Goal: Task Accomplishment & Management: Use online tool/utility

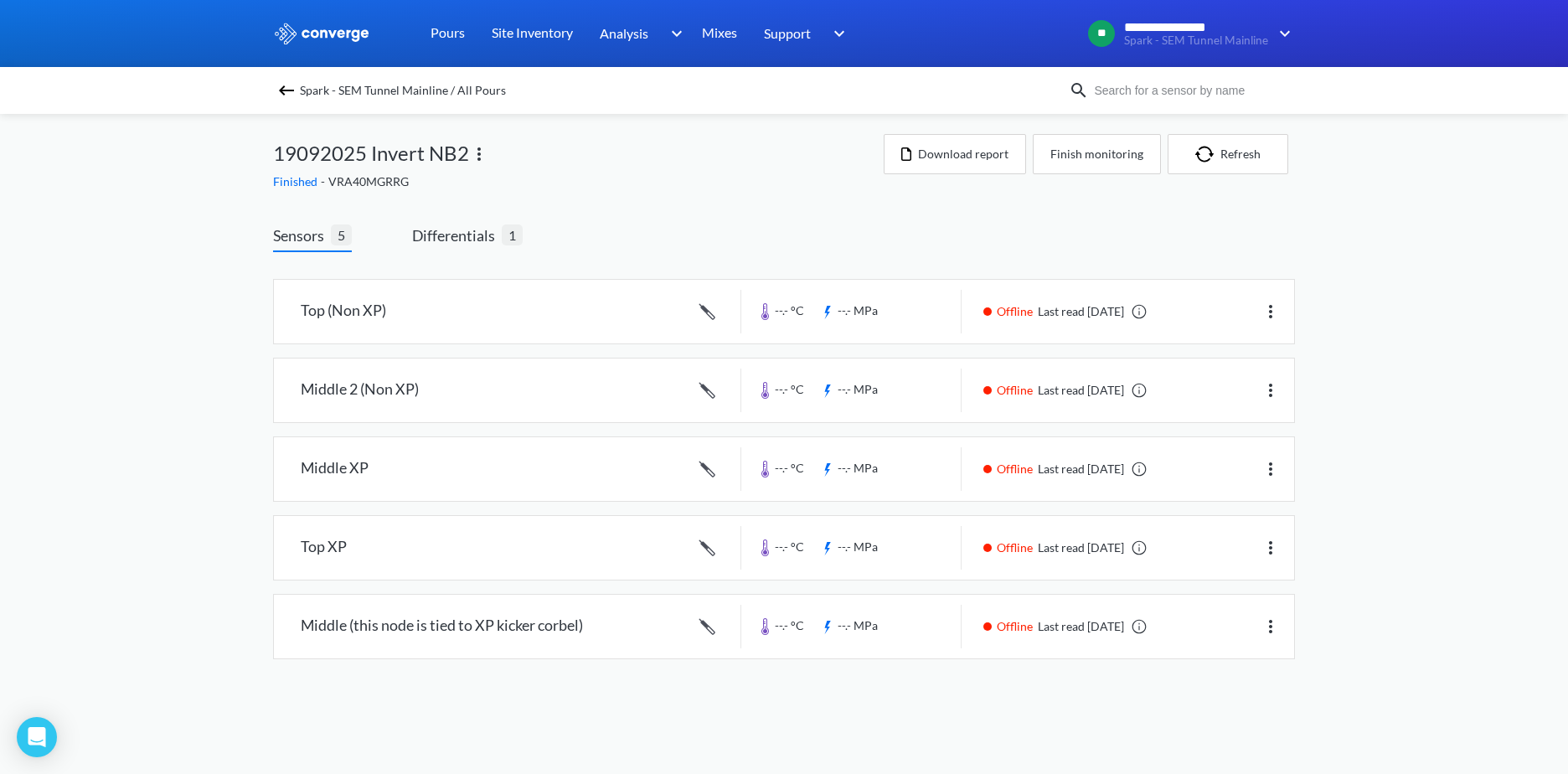
click at [285, 93] on img at bounding box center [286, 91] width 20 height 20
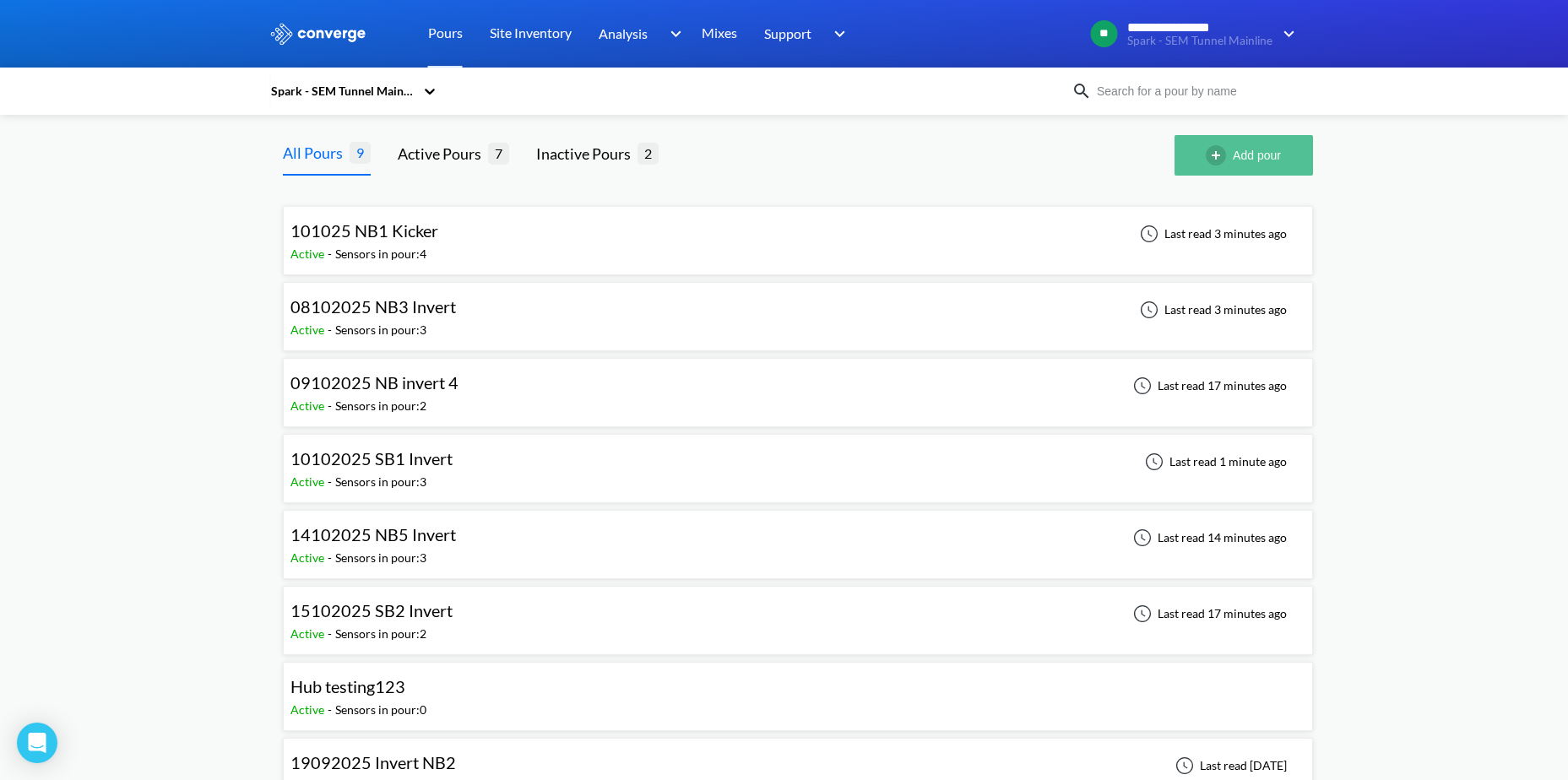
click at [1221, 164] on img "button" at bounding box center [1218, 155] width 27 height 20
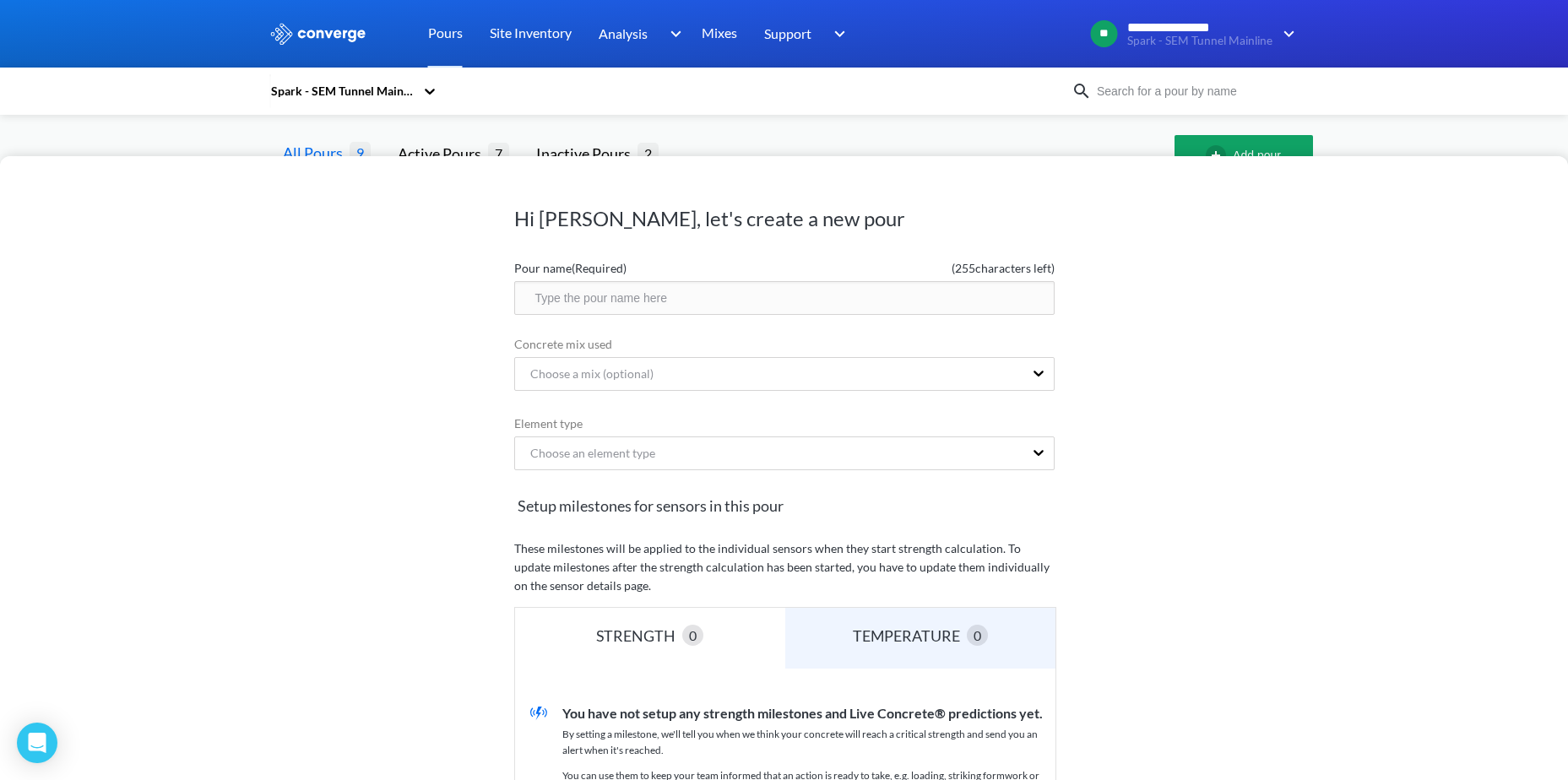
click at [1074, 141] on div "Hi [PERSON_NAME], let's create a new pour Pour name (Required) ( 255 characters…" at bounding box center [784, 390] width 1568 height 780
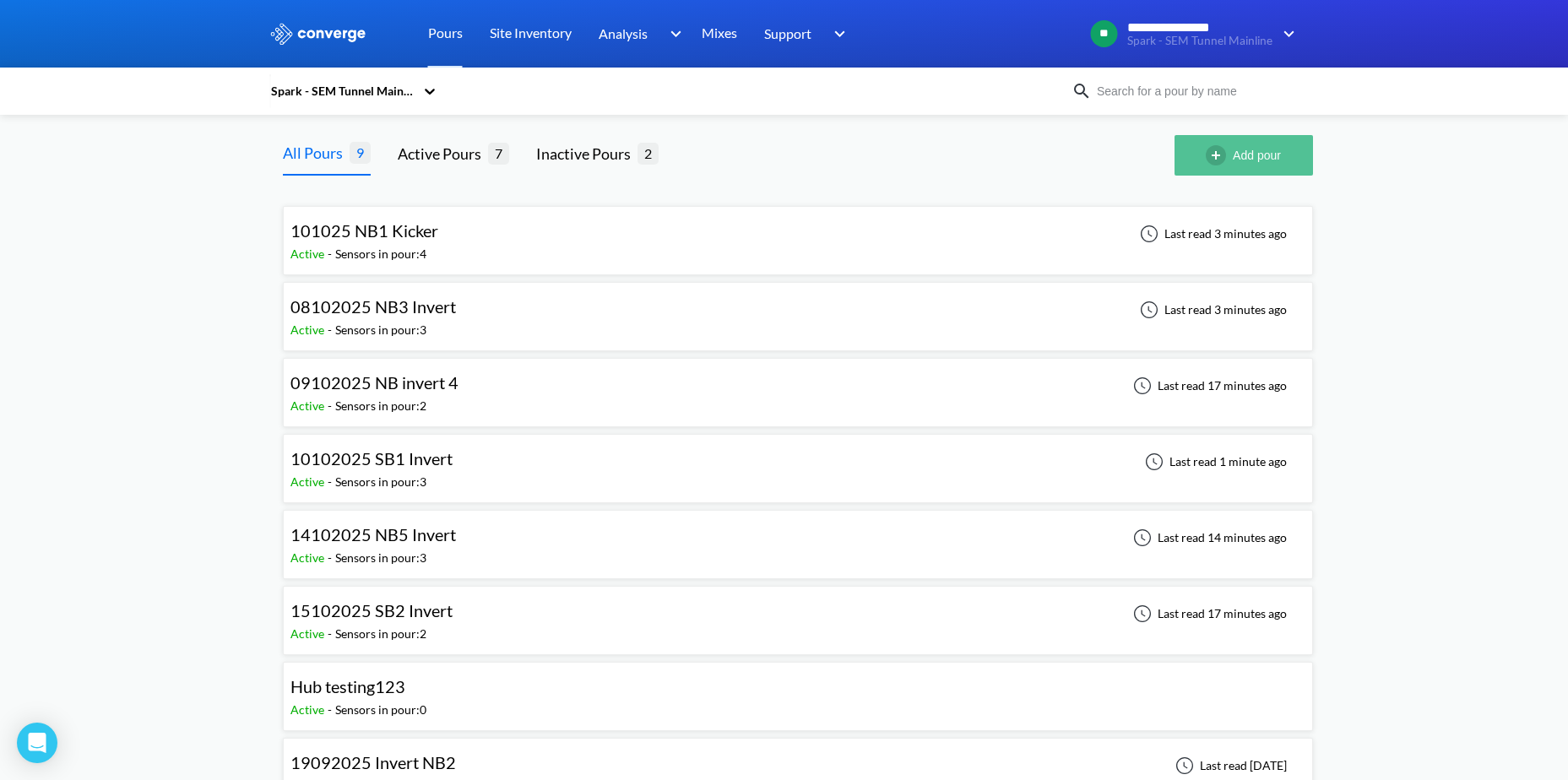
click at [1251, 135] on button "Add pour" at bounding box center [1243, 155] width 138 height 41
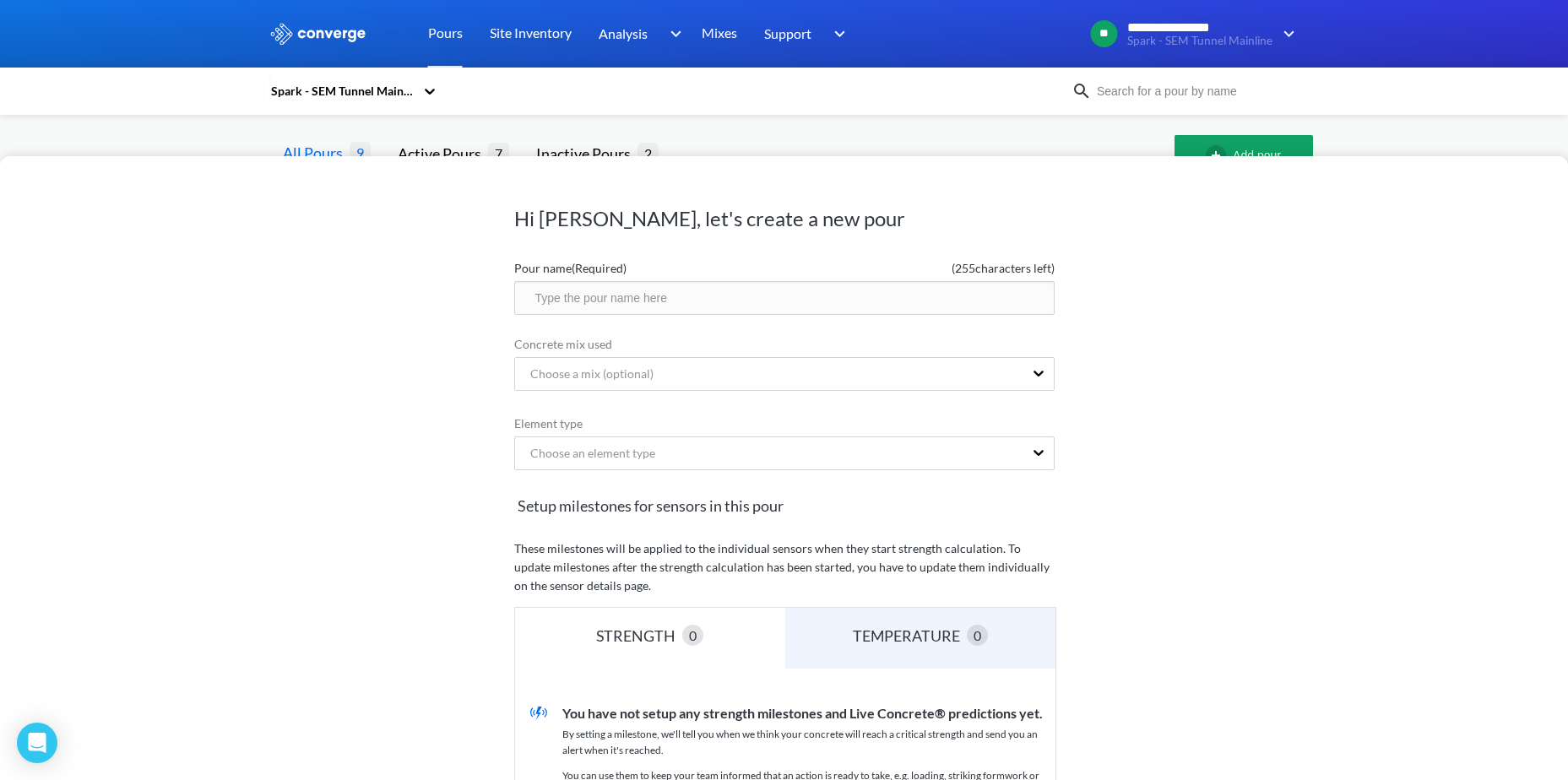
click at [808, 301] on input "text" at bounding box center [785, 298] width 540 height 34
type input "16102025 SB3 Invert"
click at [657, 374] on div "Choose a mix (optional)" at bounding box center [768, 373] width 508 height 32
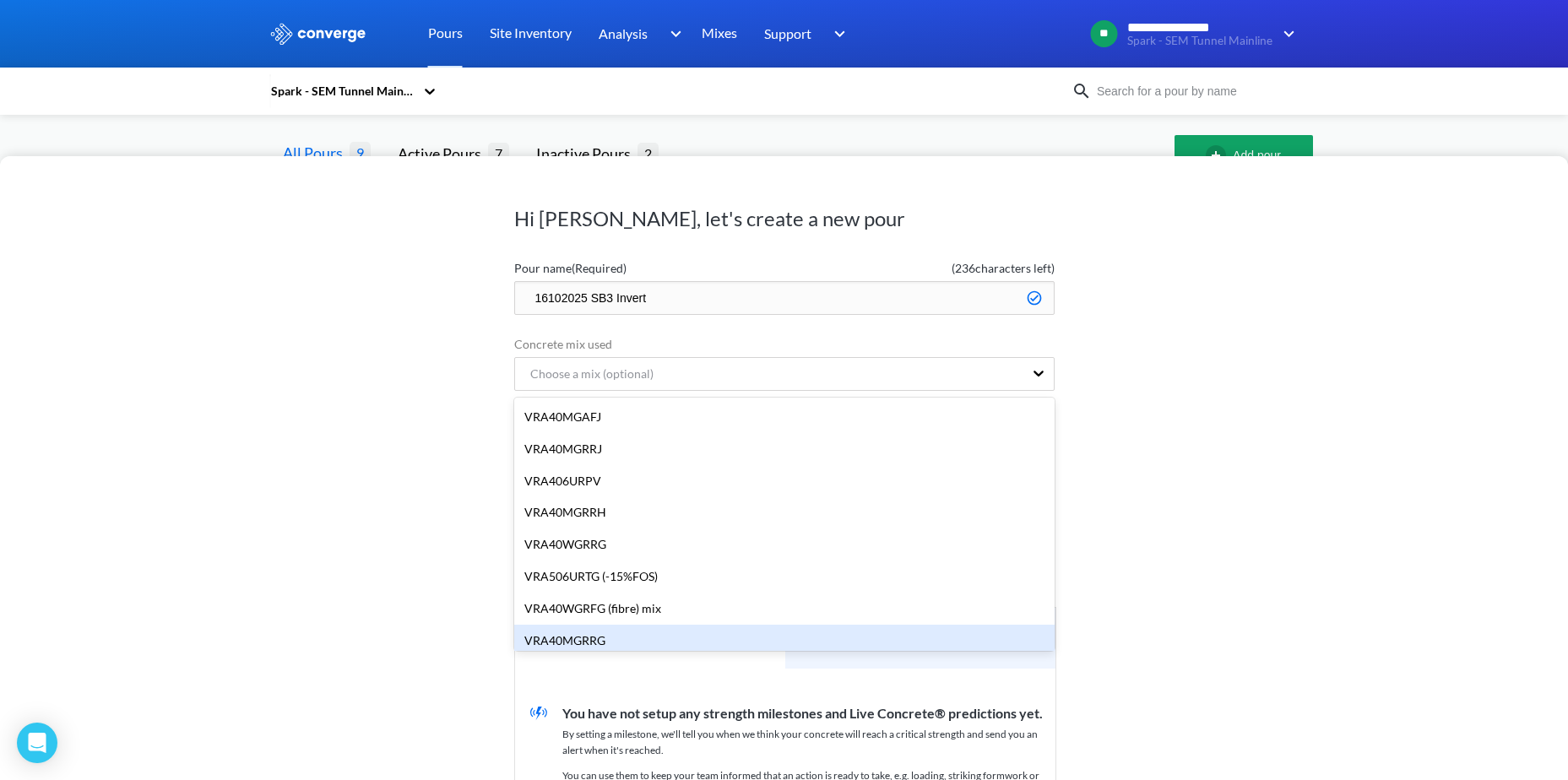
drag, startPoint x: 664, startPoint y: 645, endPoint x: 659, endPoint y: 634, distance: 12.1
click at [664, 645] on div "VRA40MGRRG" at bounding box center [785, 640] width 540 height 32
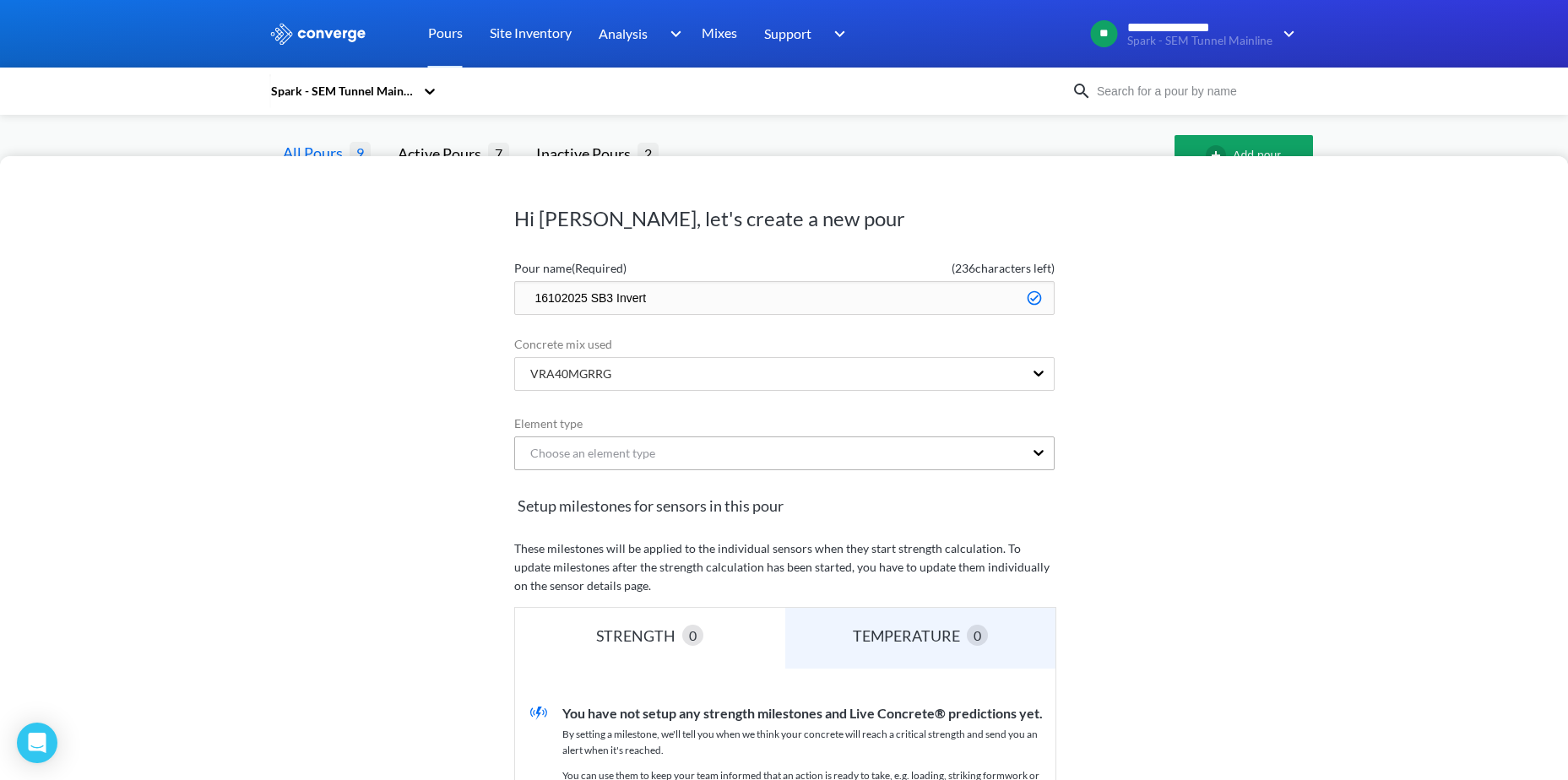
click at [588, 459] on div "Choose an element type" at bounding box center [586, 454] width 138 height 18
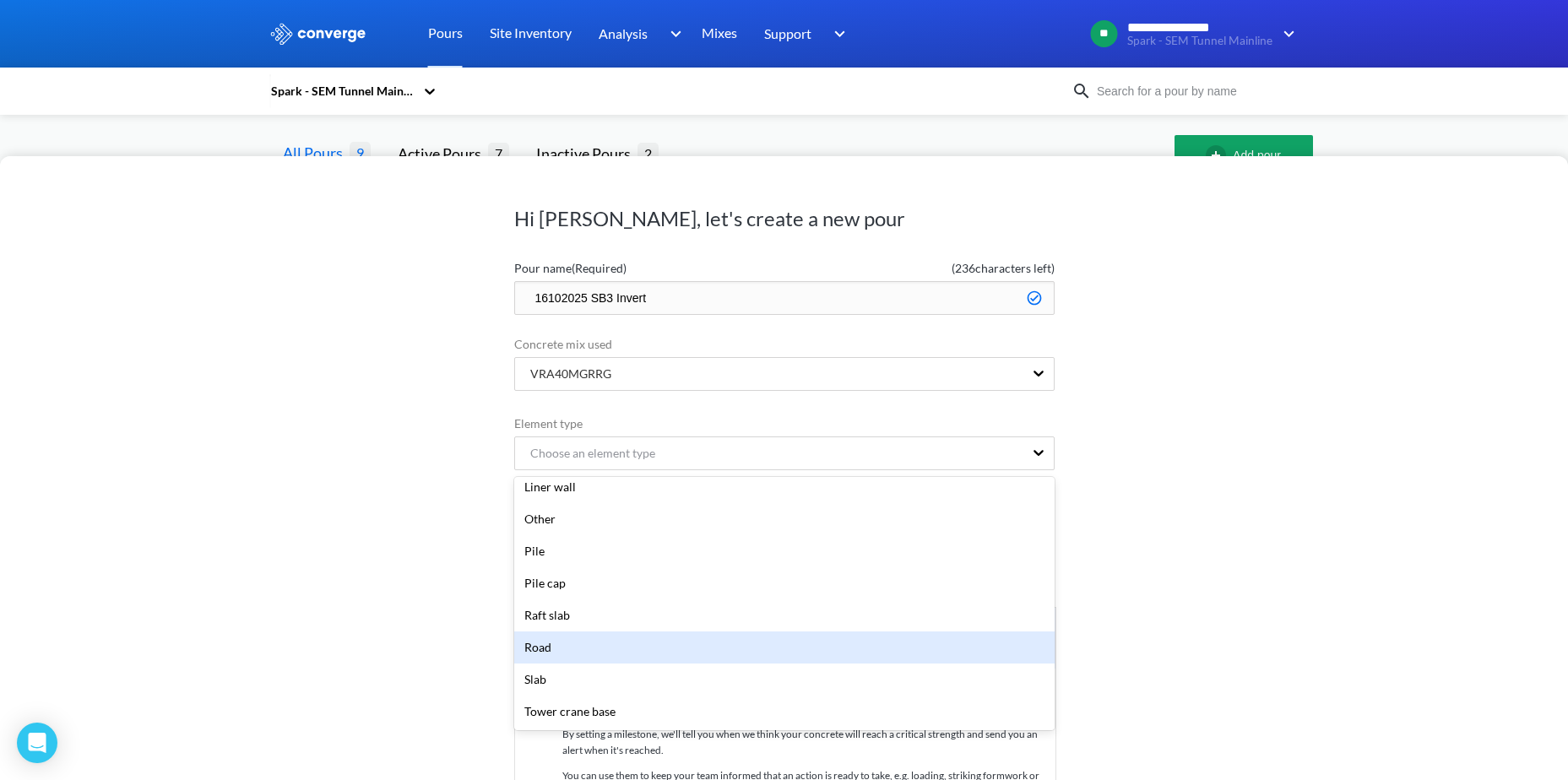
scroll to position [337, 0]
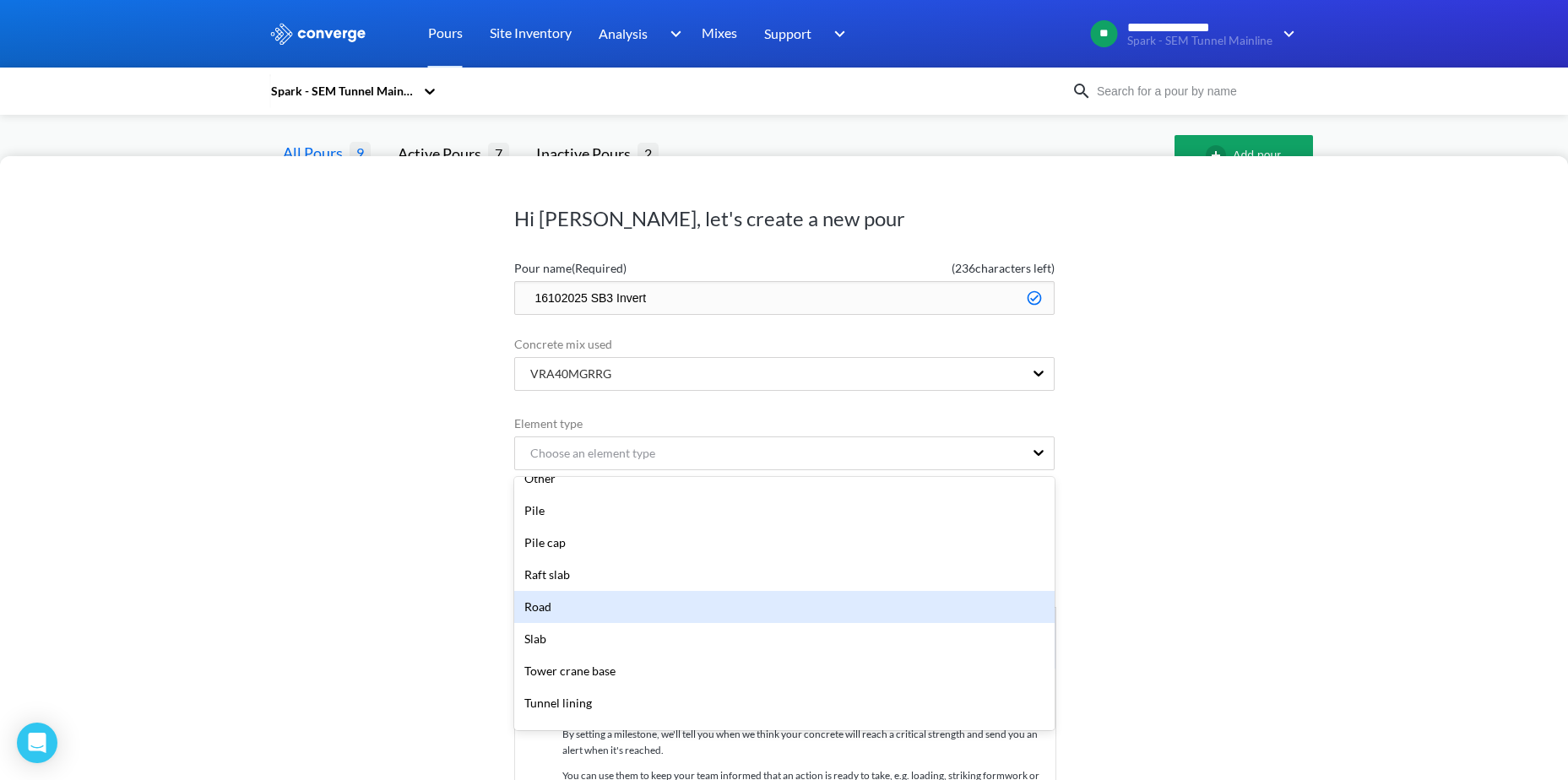
click at [576, 638] on div "Slab" at bounding box center [785, 639] width 540 height 32
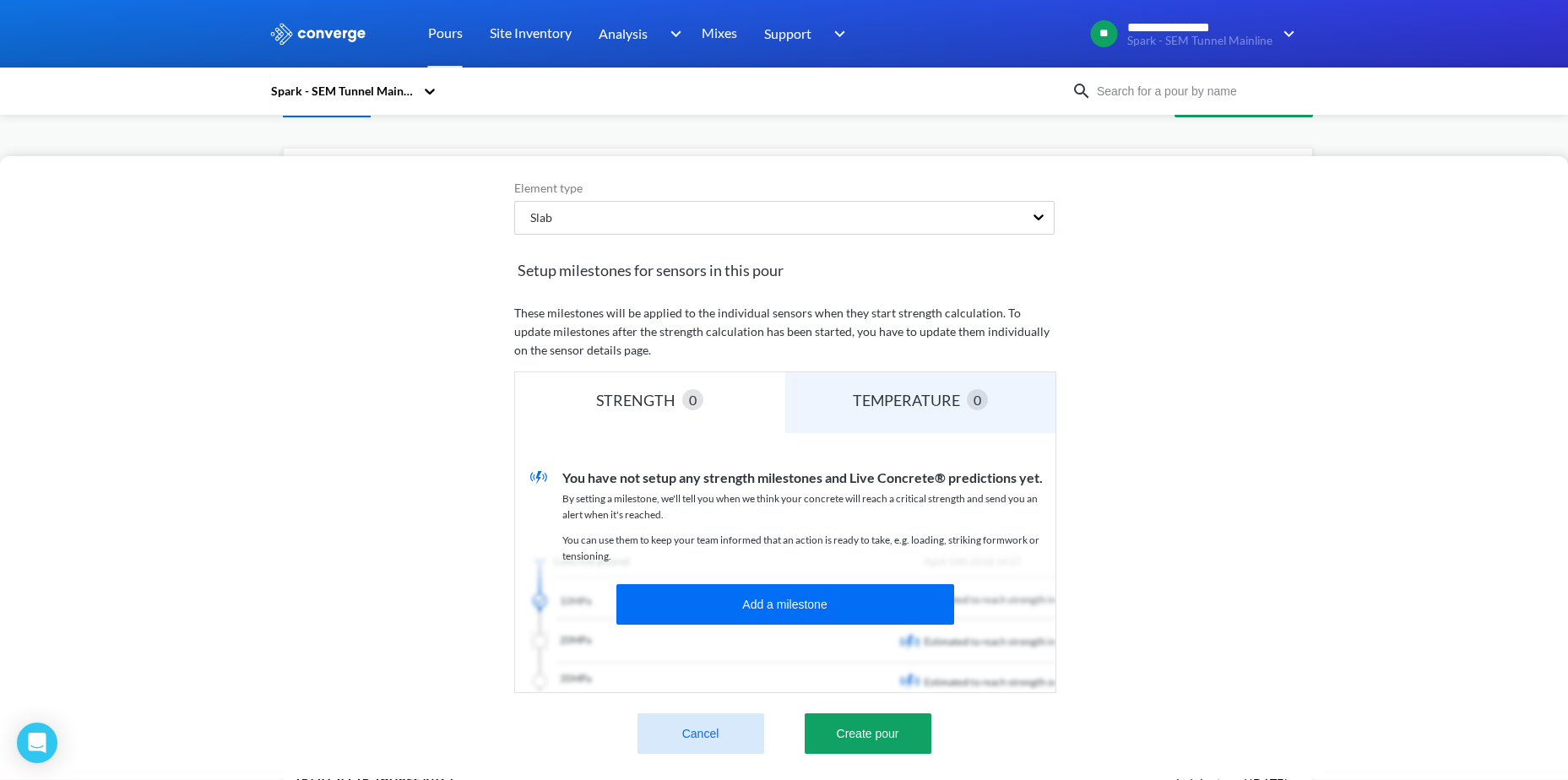
scroll to position [116, 0]
drag, startPoint x: 849, startPoint y: 718, endPoint x: 716, endPoint y: 662, distance: 144.3
click at [850, 717] on button "Create pour" at bounding box center [867, 734] width 126 height 41
